Goal: Task Accomplishment & Management: Use online tool/utility

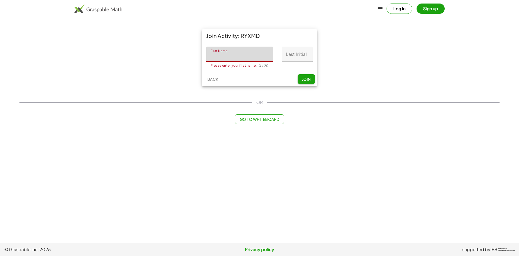
click at [235, 59] on input "First Name" at bounding box center [239, 54] width 67 height 15
type input "********"
click at [298, 54] on input "Last Initial" at bounding box center [297, 54] width 31 height 15
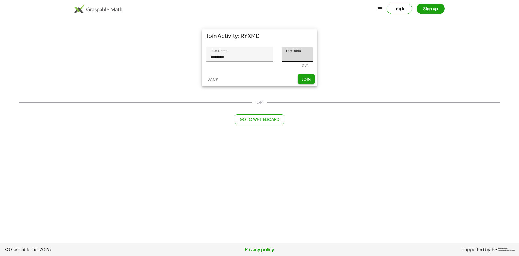
type input "*"
click at [299, 60] on input "*" at bounding box center [297, 54] width 31 height 15
click at [301, 58] on input "*" at bounding box center [297, 54] width 31 height 15
click at [301, 57] on input "Last Initial" at bounding box center [297, 54] width 31 height 15
type input "*"
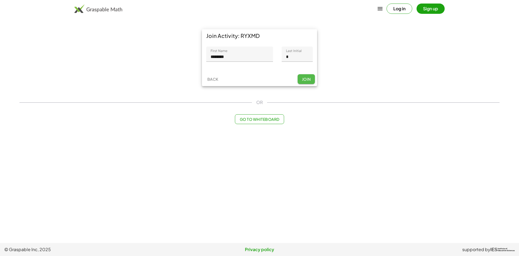
click at [306, 78] on span "Join" at bounding box center [306, 79] width 9 height 5
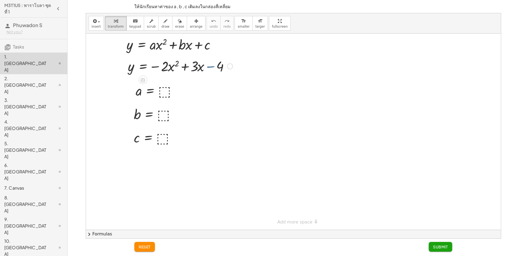
click at [213, 68] on div at bounding box center [180, 66] width 110 height 18
click at [110, 235] on button "chevron_right Formulas" at bounding box center [293, 233] width 415 height 9
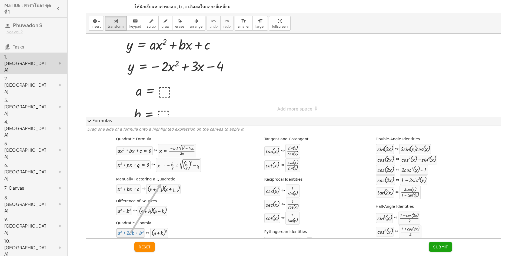
drag, startPoint x: 126, startPoint y: 236, endPoint x: 137, endPoint y: 218, distance: 21.7
drag, startPoint x: 157, startPoint y: 234, endPoint x: 179, endPoint y: 171, distance: 66.4
drag, startPoint x: 230, startPoint y: 67, endPoint x: 265, endPoint y: 73, distance: 35.7
click at [265, 73] on div "y = − · 2 · x 2 + · 3 · x − 4 a = ⬚ b = ⬚ c = ⬚ y = + · a · x 2 + · b · x + c" at bounding box center [293, 75] width 415 height 83
click at [234, 74] on div at bounding box center [211, 67] width 110 height 18
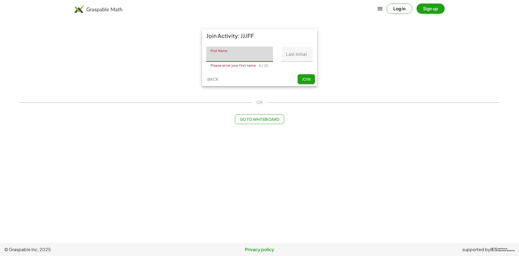
click at [236, 50] on input "First Name" at bounding box center [239, 54] width 67 height 15
type input "********"
click at [298, 60] on input "Last Initial" at bounding box center [297, 54] width 31 height 15
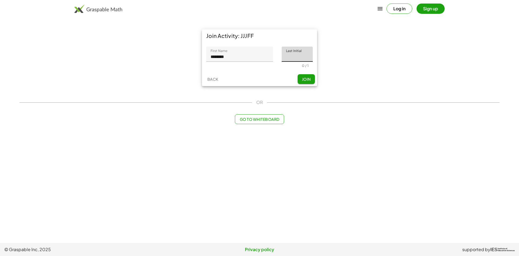
type input "*"
click at [308, 80] on span "Join" at bounding box center [306, 79] width 9 height 5
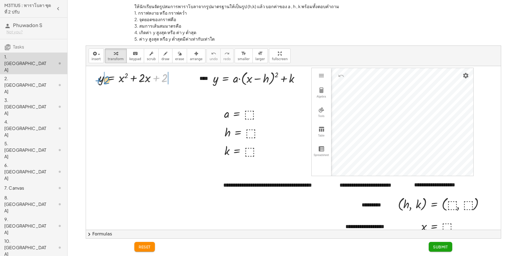
drag, startPoint x: 163, startPoint y: 79, endPoint x: 105, endPoint y: 81, distance: 57.9
click at [105, 81] on div at bounding box center [138, 77] width 84 height 16
click at [188, 81] on div at bounding box center [150, 77] width 118 height 16
click at [108, 98] on div at bounding box center [150, 93] width 118 height 16
click at [124, 93] on div at bounding box center [150, 93] width 118 height 16
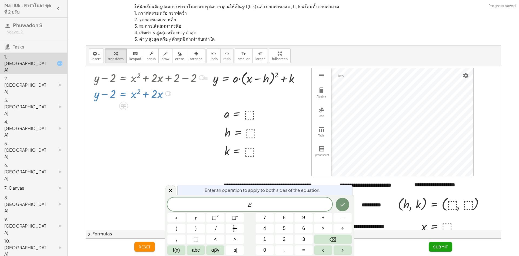
click at [338, 223] on div "E x y ⬚ 2 ⬚ n 7 8 9 + – ( ) √ 4 5 6 × ÷ , ⬚ < > 1 2 3 f(x) abc αβγ | a | 0 . =" at bounding box center [259, 225] width 185 height 57
click at [341, 219] on button "–" at bounding box center [343, 217] width 18 height 9
click at [267, 238] on button "1" at bounding box center [265, 238] width 18 height 9
click at [340, 204] on icon "Done" at bounding box center [343, 204] width 6 height 6
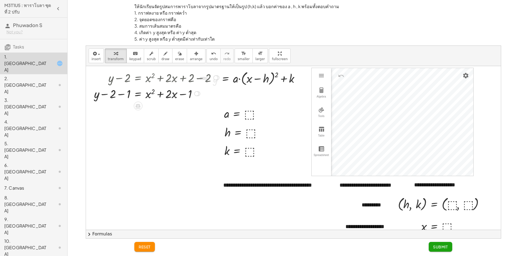
click at [130, 95] on div at bounding box center [157, 93] width 132 height 16
click at [191, 97] on div at bounding box center [165, 93] width 118 height 16
click at [186, 95] on div at bounding box center [165, 93] width 118 height 16
click at [159, 96] on div at bounding box center [165, 93] width 118 height 16
click at [108, 236] on button "chevron_right Formulas" at bounding box center [293, 233] width 415 height 9
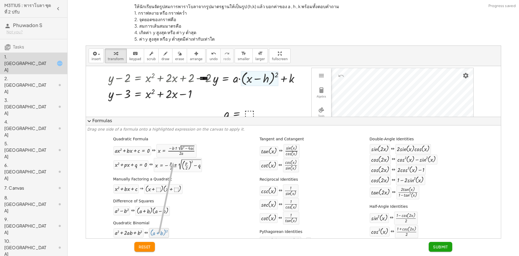
drag, startPoint x: 154, startPoint y: 232, endPoint x: 167, endPoint y: 200, distance: 34.0
click at [133, 237] on div "+ a 2 + · 2 · a · b + b 2" at bounding box center [129, 232] width 30 height 9
drag, startPoint x: 133, startPoint y: 236, endPoint x: 154, endPoint y: 203, distance: 39.6
drag, startPoint x: 167, startPoint y: 101, endPoint x: 169, endPoint y: 98, distance: 4.0
click at [168, 99] on div "**********" at bounding box center [293, 173] width 415 height 215
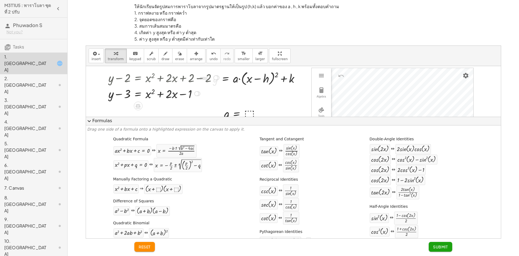
click at [175, 91] on div at bounding box center [165, 93] width 118 height 16
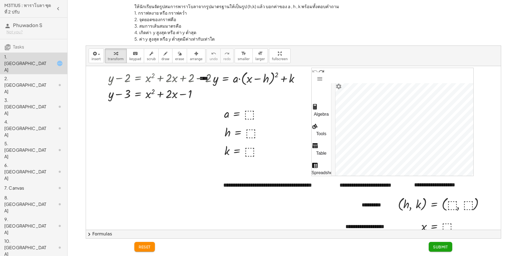
click at [144, 247] on span "reset" at bounding box center [145, 246] width 12 height 5
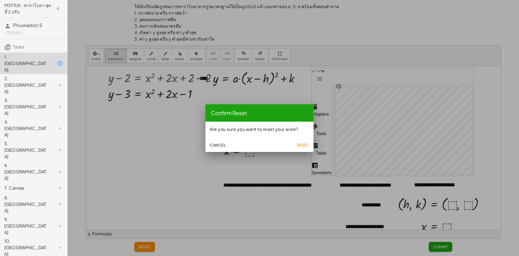
click at [301, 144] on span "Reset" at bounding box center [303, 144] width 12 height 5
